Goal: Check status: Check status

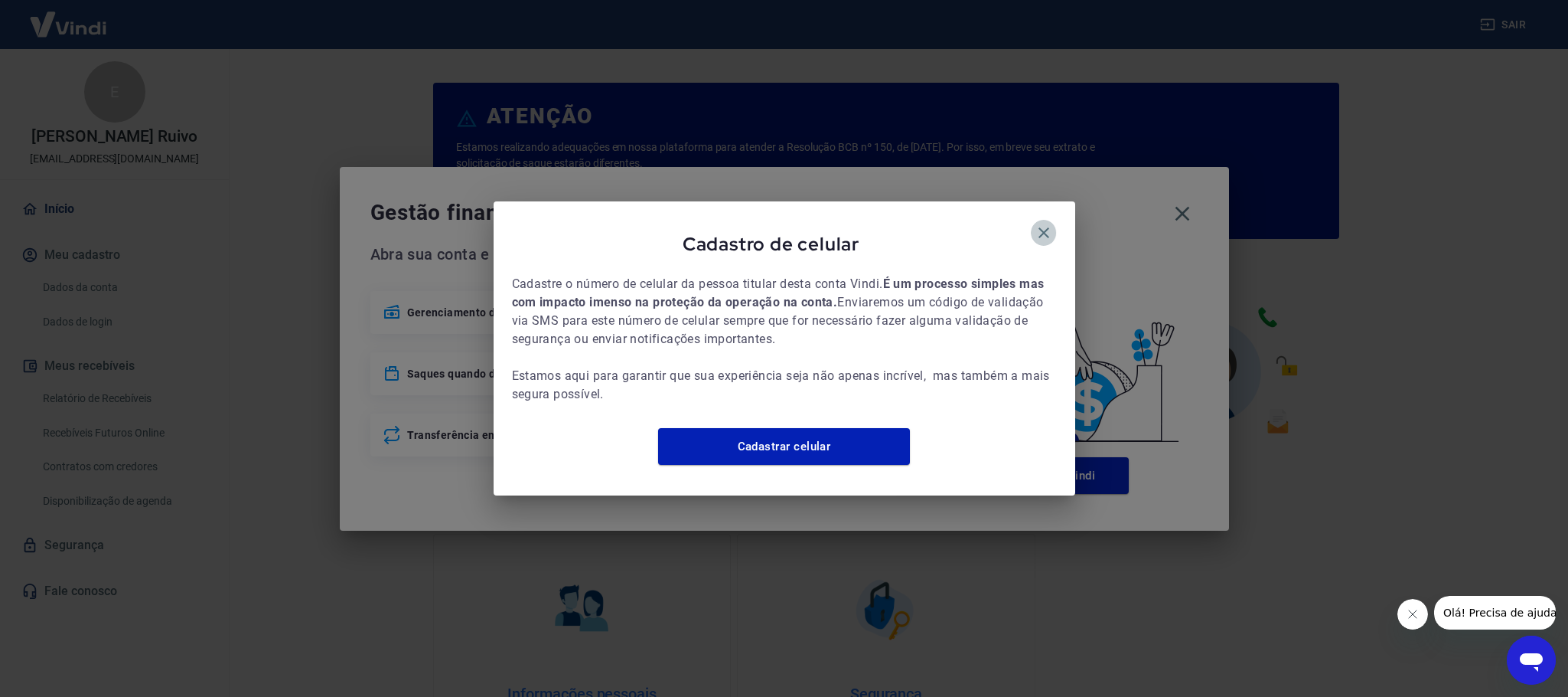
click at [1035, 224] on icon "button" at bounding box center [1044, 233] width 18 height 18
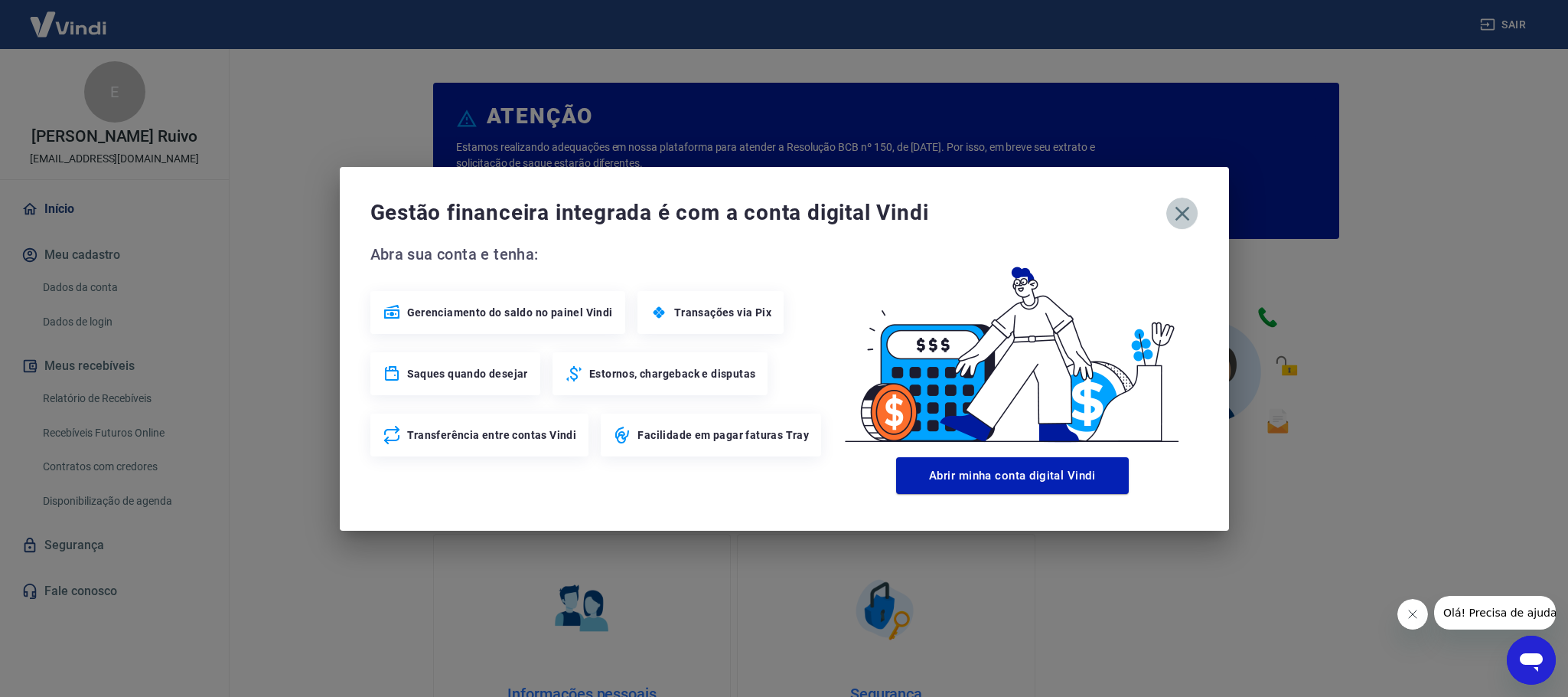
click at [1184, 219] on icon "button" at bounding box center [1183, 214] width 25 height 25
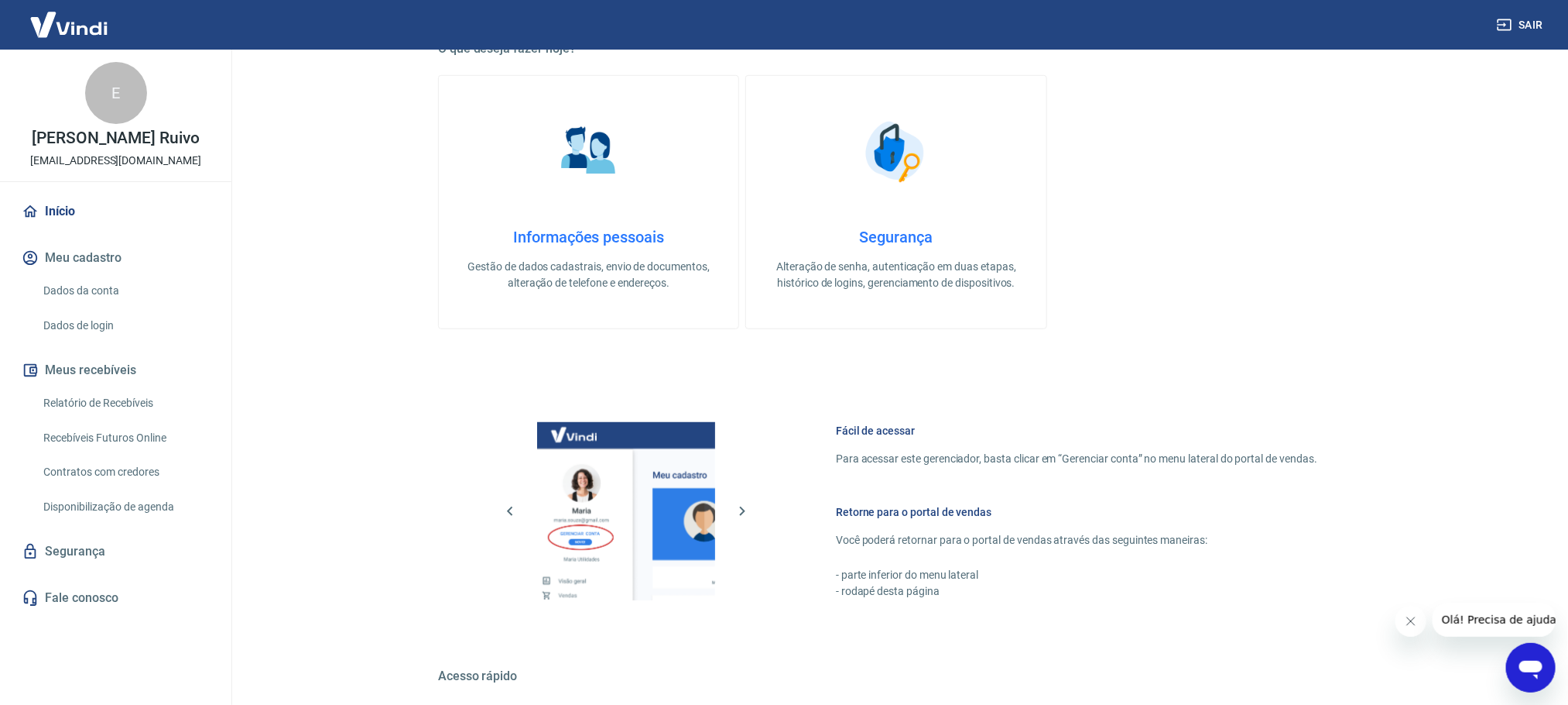
scroll to position [665, 0]
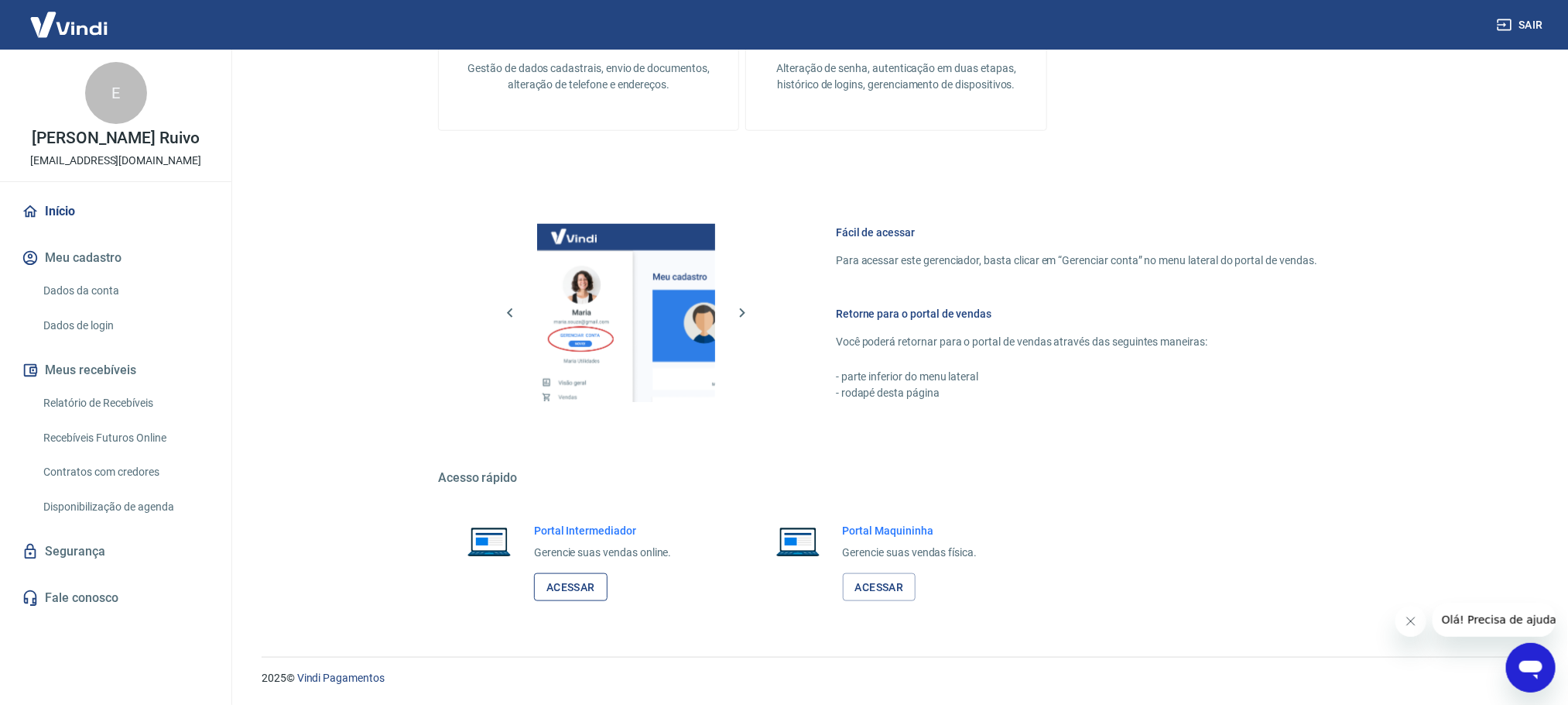
click at [588, 583] on link "Acessar" at bounding box center [570, 587] width 74 height 29
click at [114, 399] on link "Relatório de Recebíveis" at bounding box center [125, 403] width 176 height 32
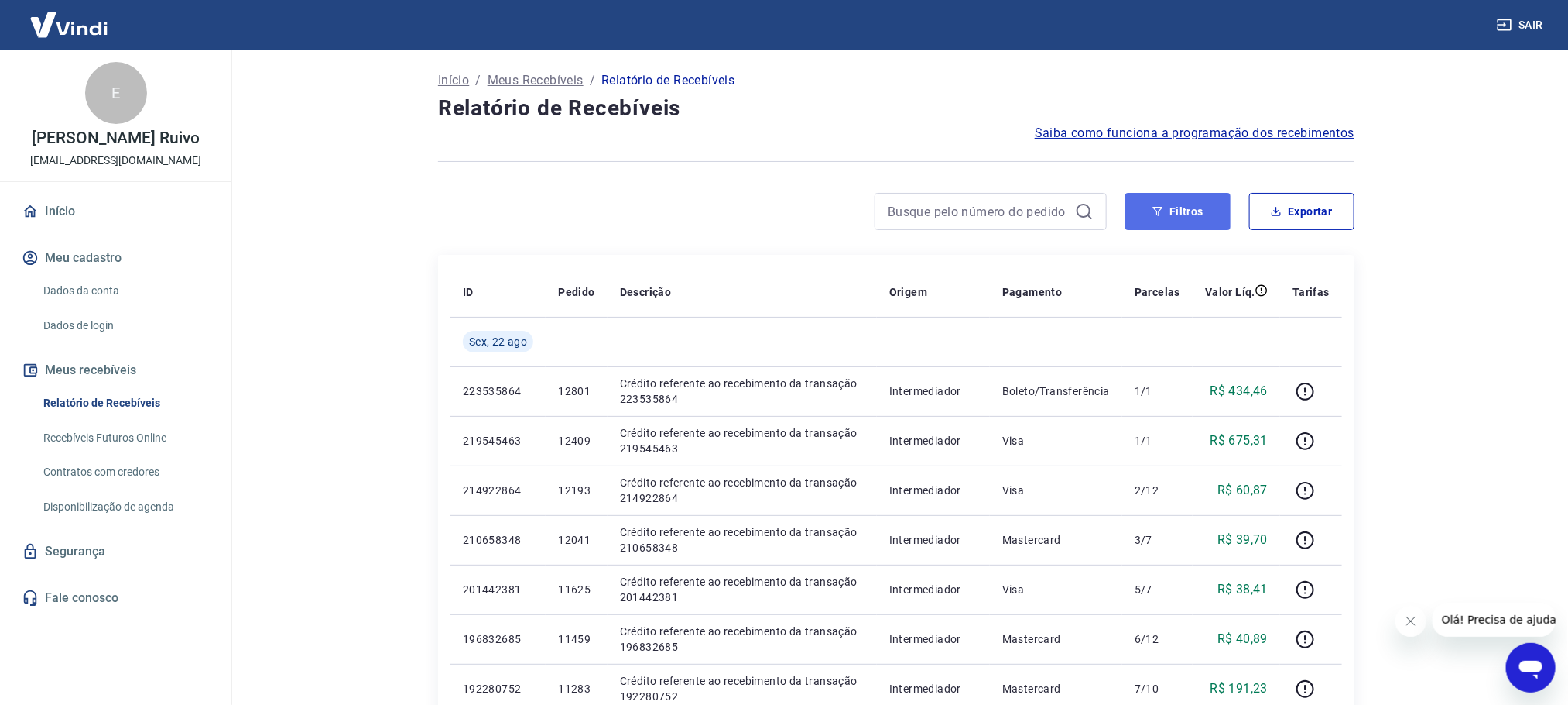
click at [1193, 205] on button "Filtros" at bounding box center [1178, 212] width 105 height 37
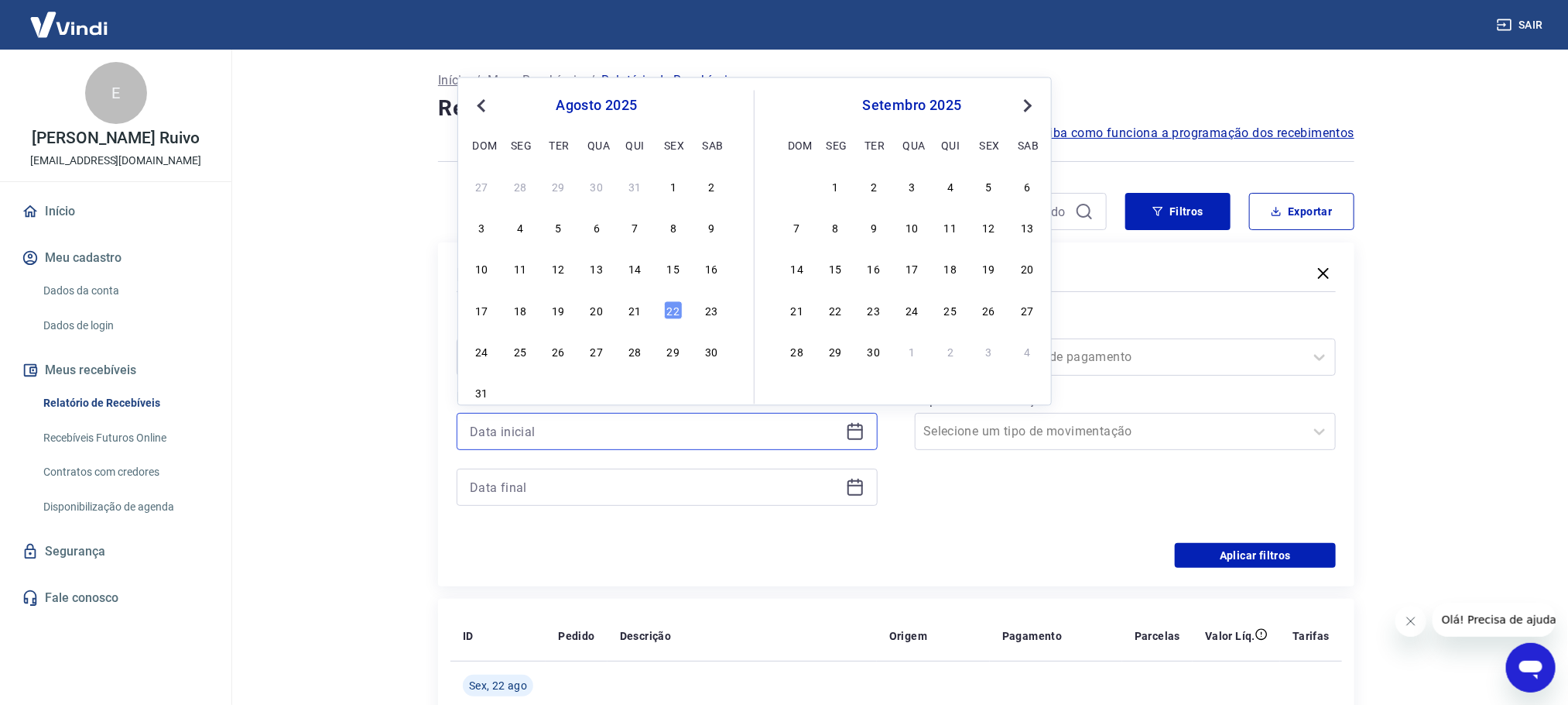
click at [698, 421] on input at bounding box center [654, 431] width 370 height 23
click at [632, 311] on div "21" at bounding box center [636, 309] width 19 height 19
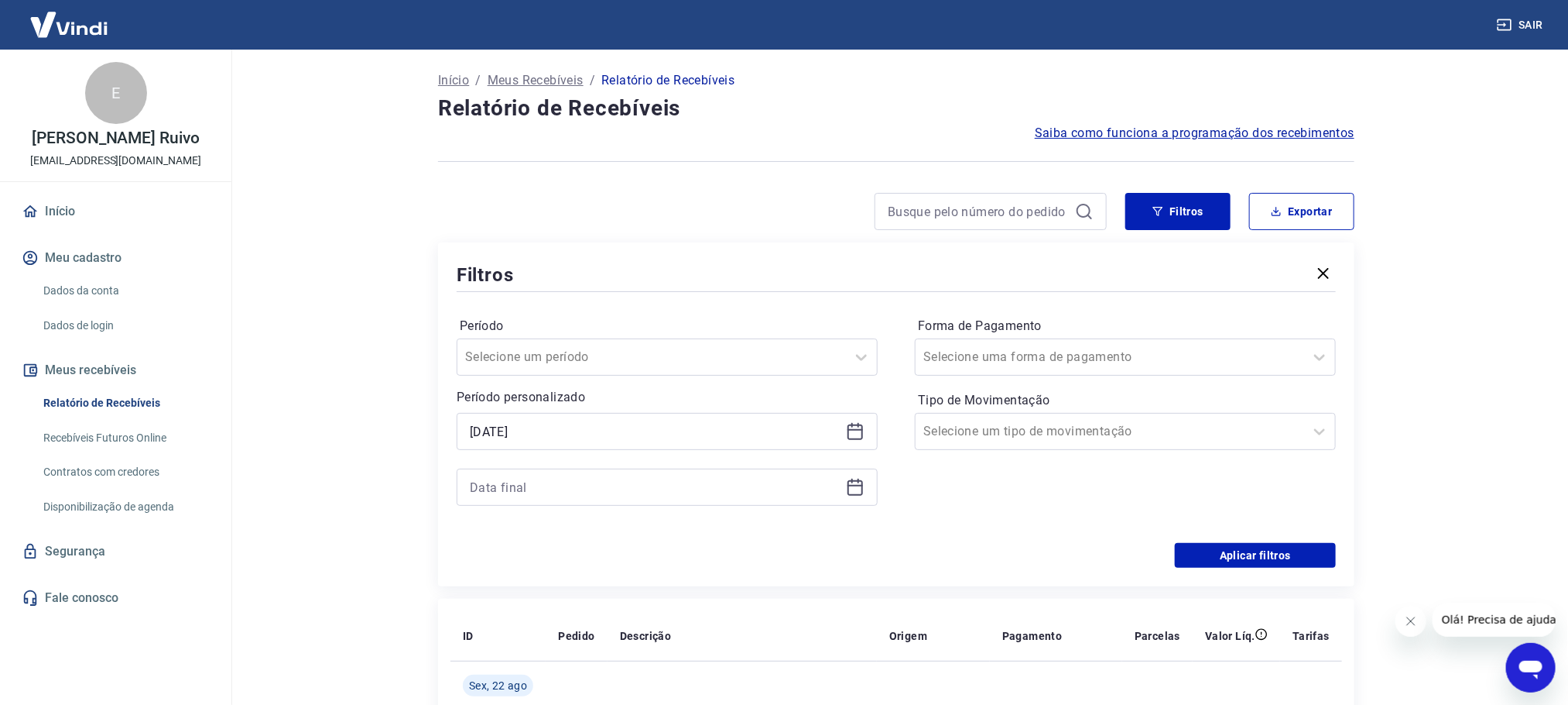
type input "[DATE]"
click at [860, 486] on icon at bounding box center [855, 486] width 16 height 2
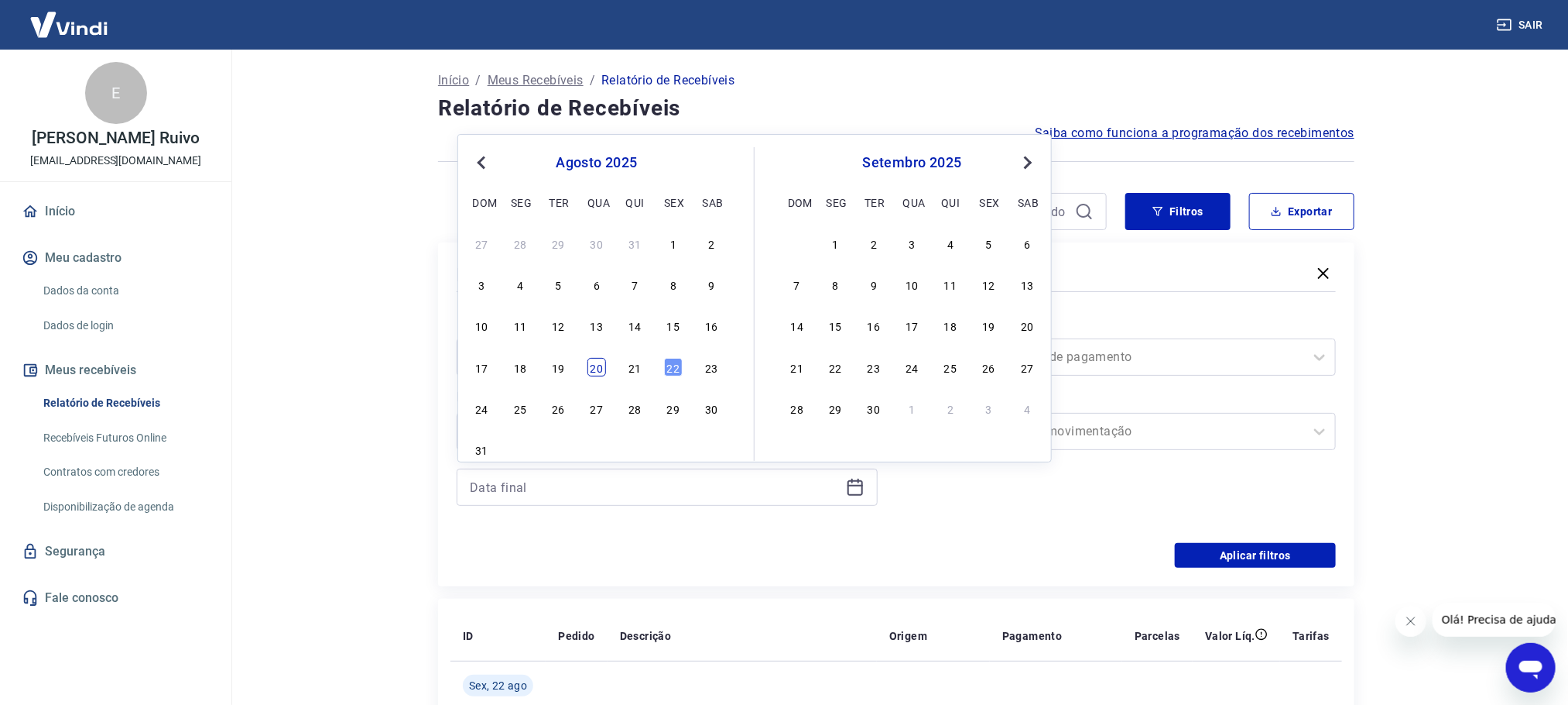
click at [593, 370] on div "20" at bounding box center [597, 367] width 19 height 19
type input "[DATE]"
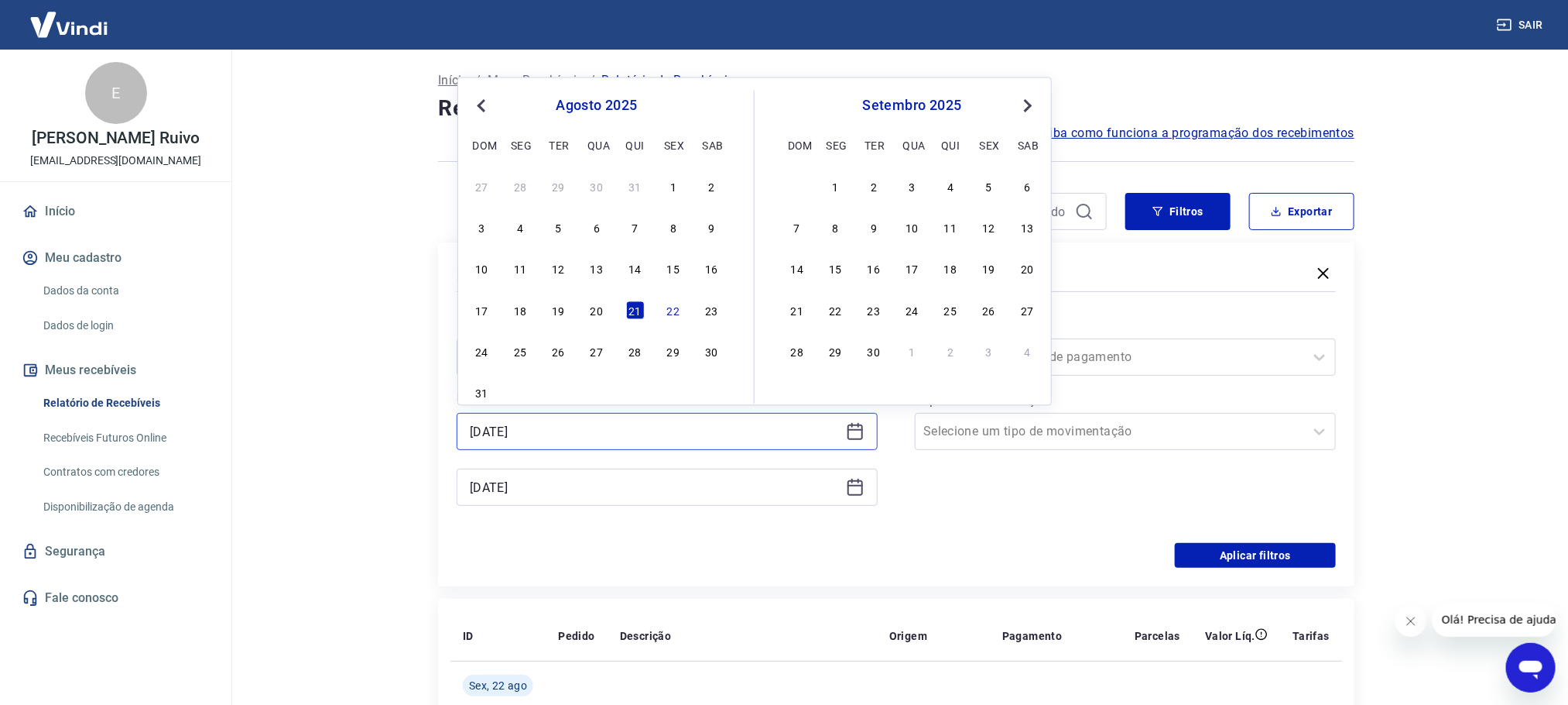
click at [474, 428] on input "[DATE]" at bounding box center [654, 431] width 370 height 23
click at [601, 316] on div "20" at bounding box center [597, 309] width 19 height 19
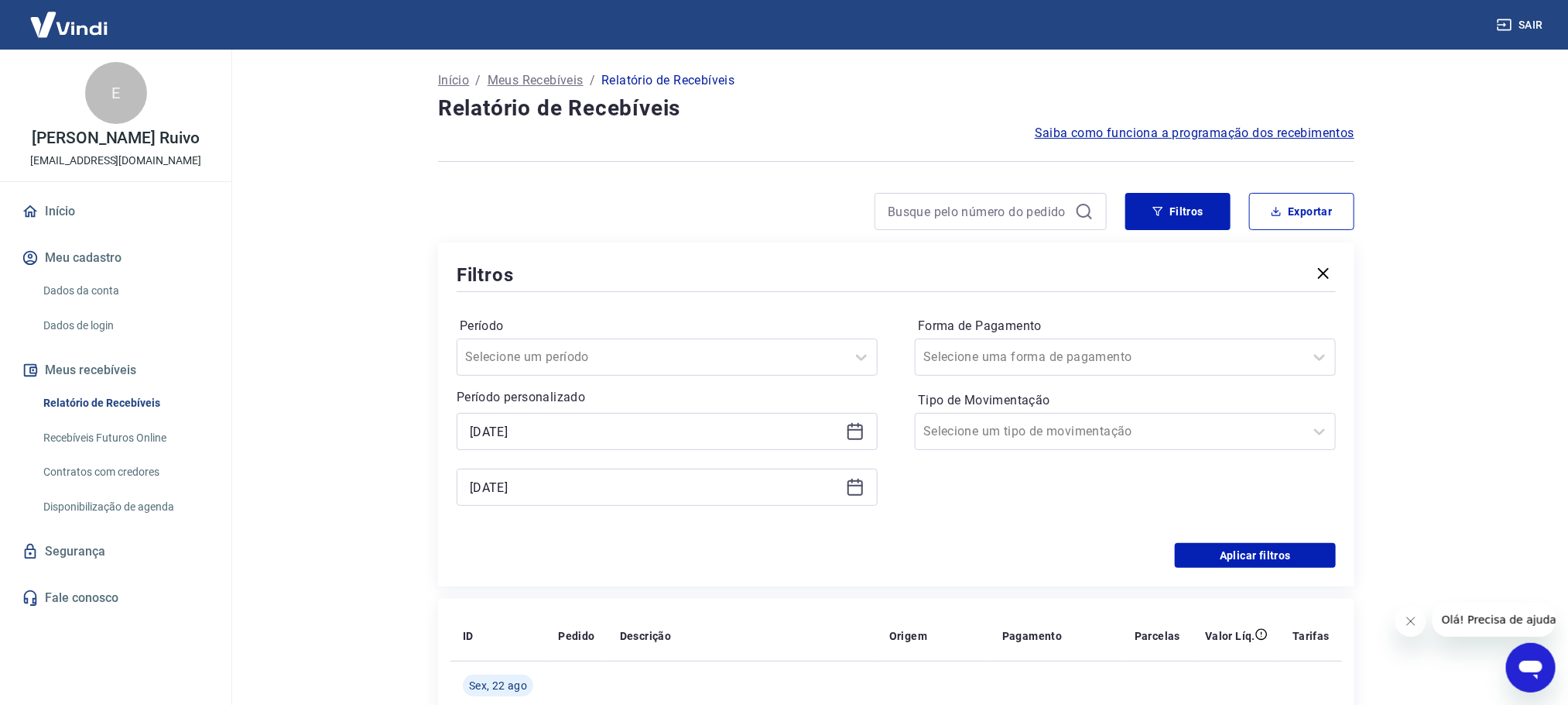
type input "[DATE]"
click at [862, 490] on icon at bounding box center [855, 488] width 16 height 16
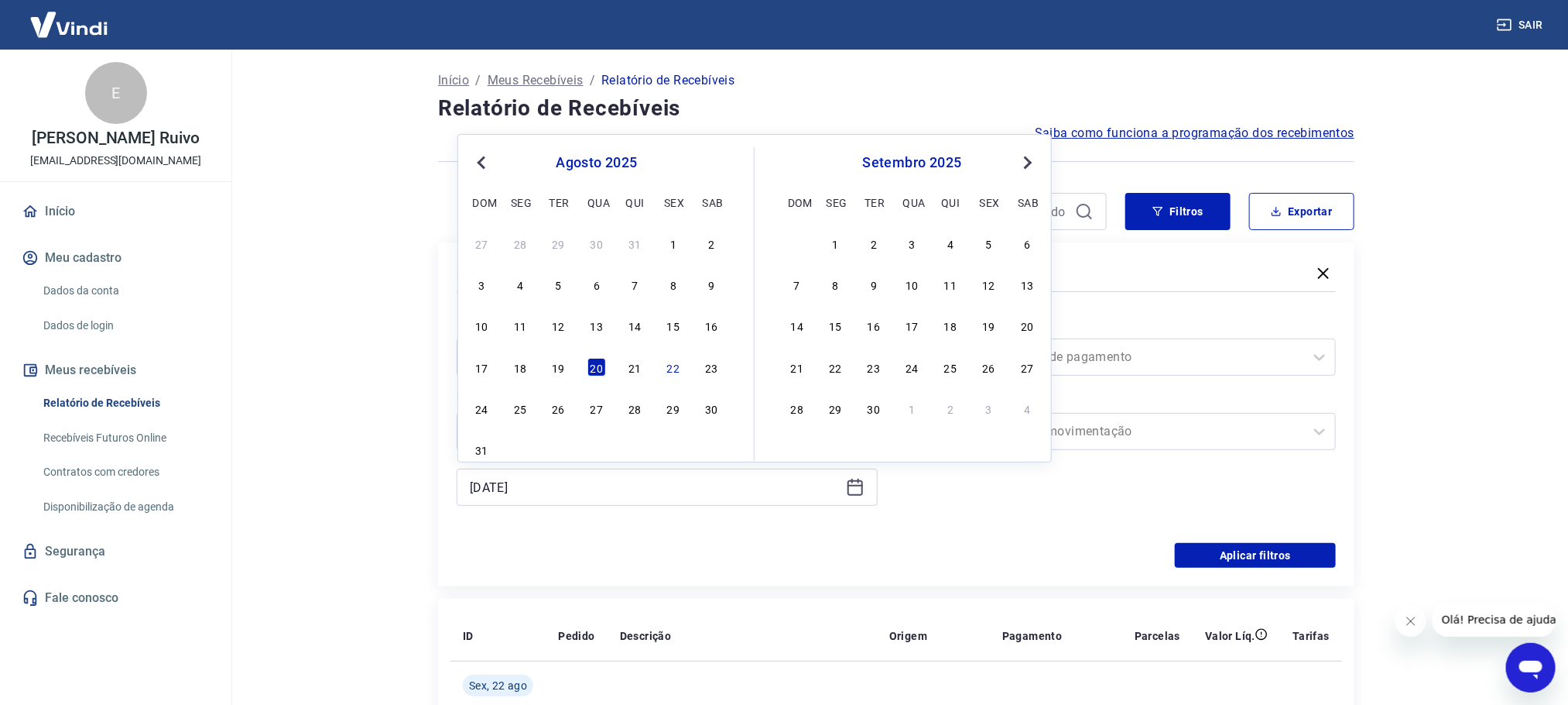
click at [635, 368] on div "21" at bounding box center [636, 367] width 19 height 19
type input "[DATE]"
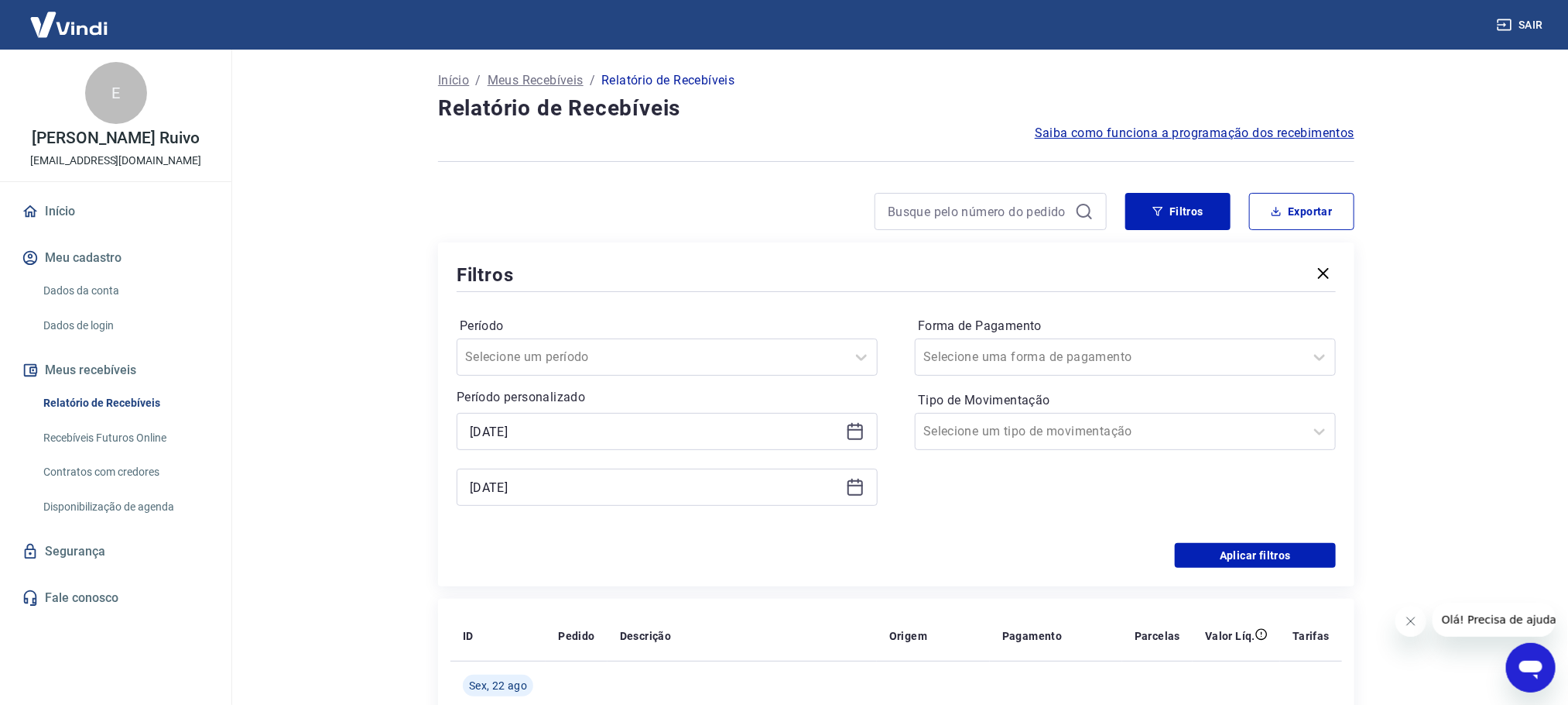
click at [940, 551] on div "Aplicar filtros" at bounding box center [896, 555] width 879 height 25
click at [980, 351] on input "Forma de Pagamento" at bounding box center [1001, 357] width 157 height 19
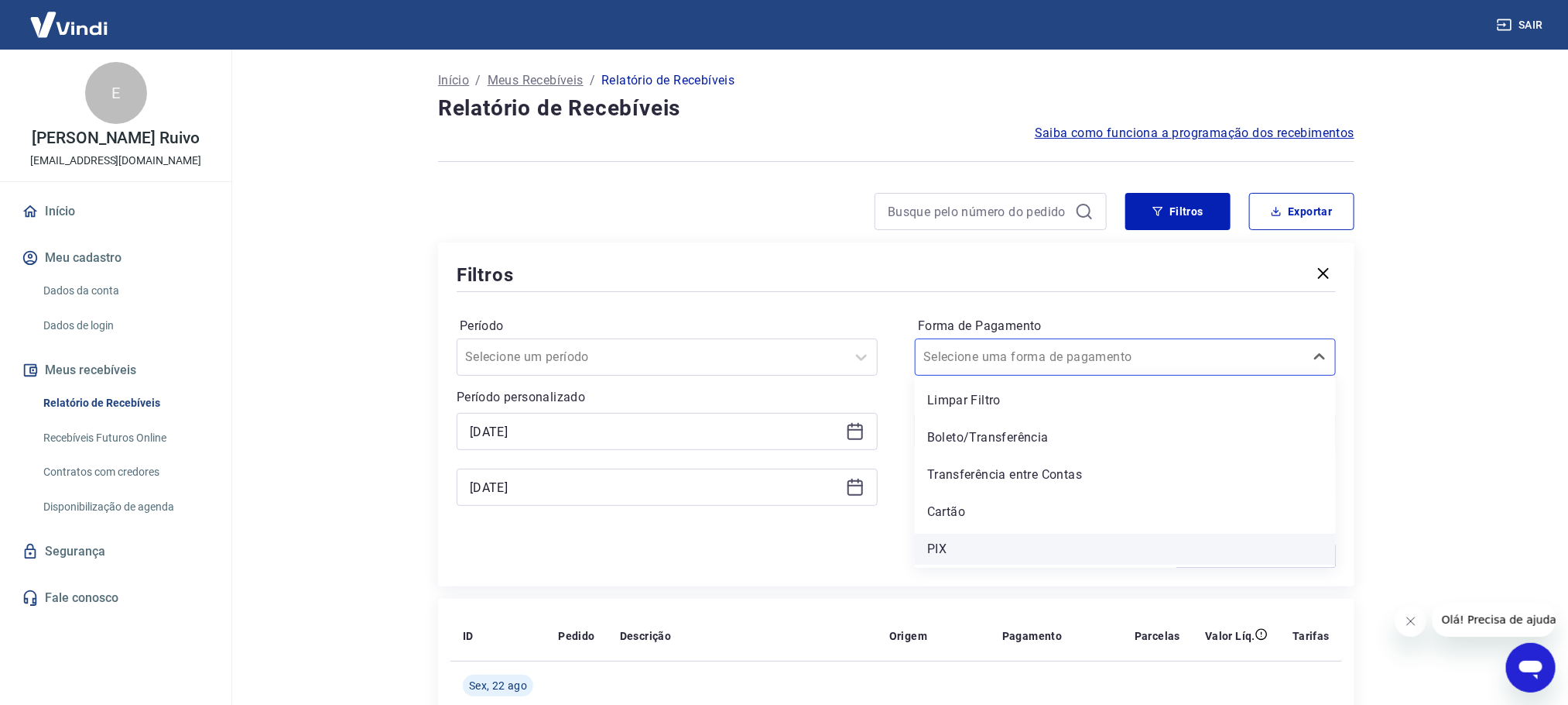
click at [940, 540] on div "PIX" at bounding box center [1125, 549] width 421 height 31
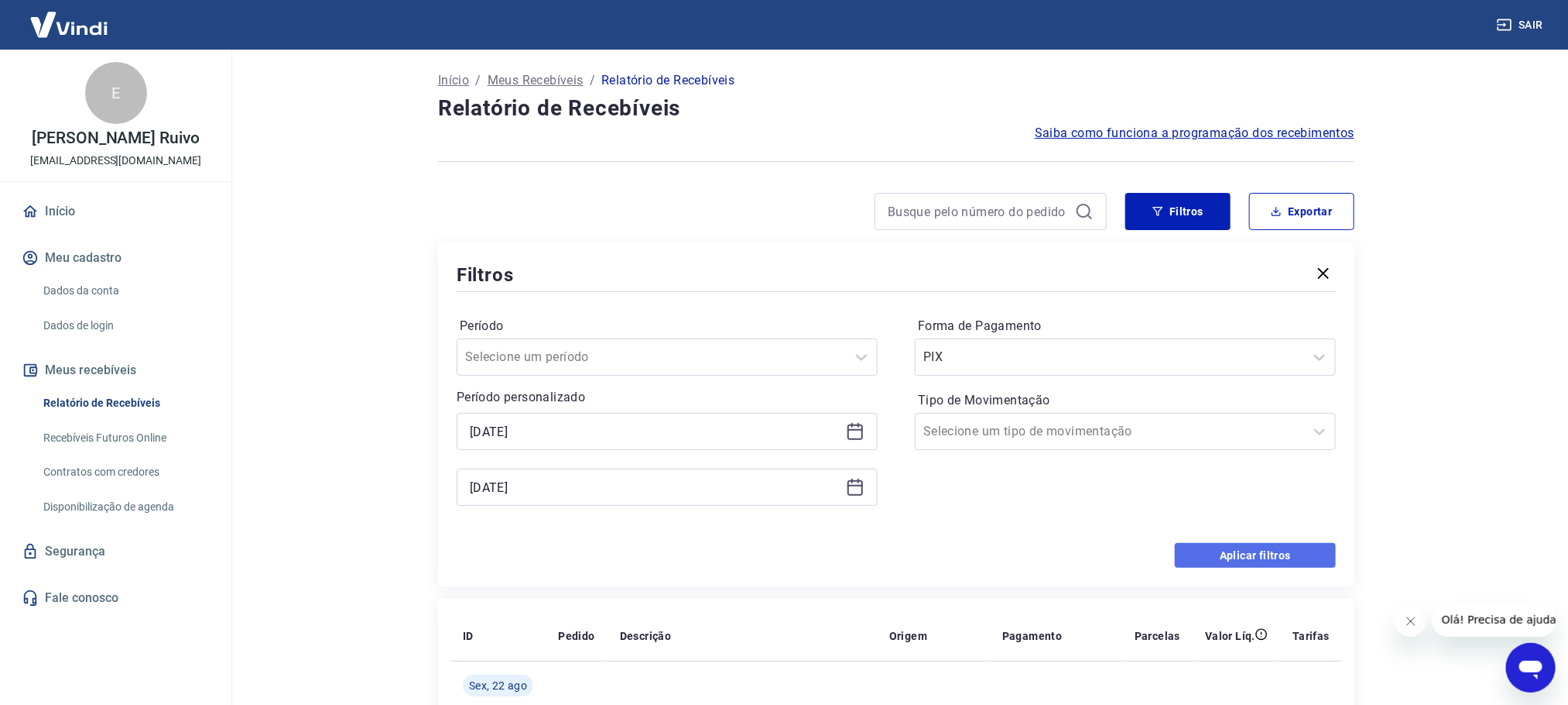
click at [1242, 548] on button "Aplicar filtros" at bounding box center [1256, 555] width 161 height 25
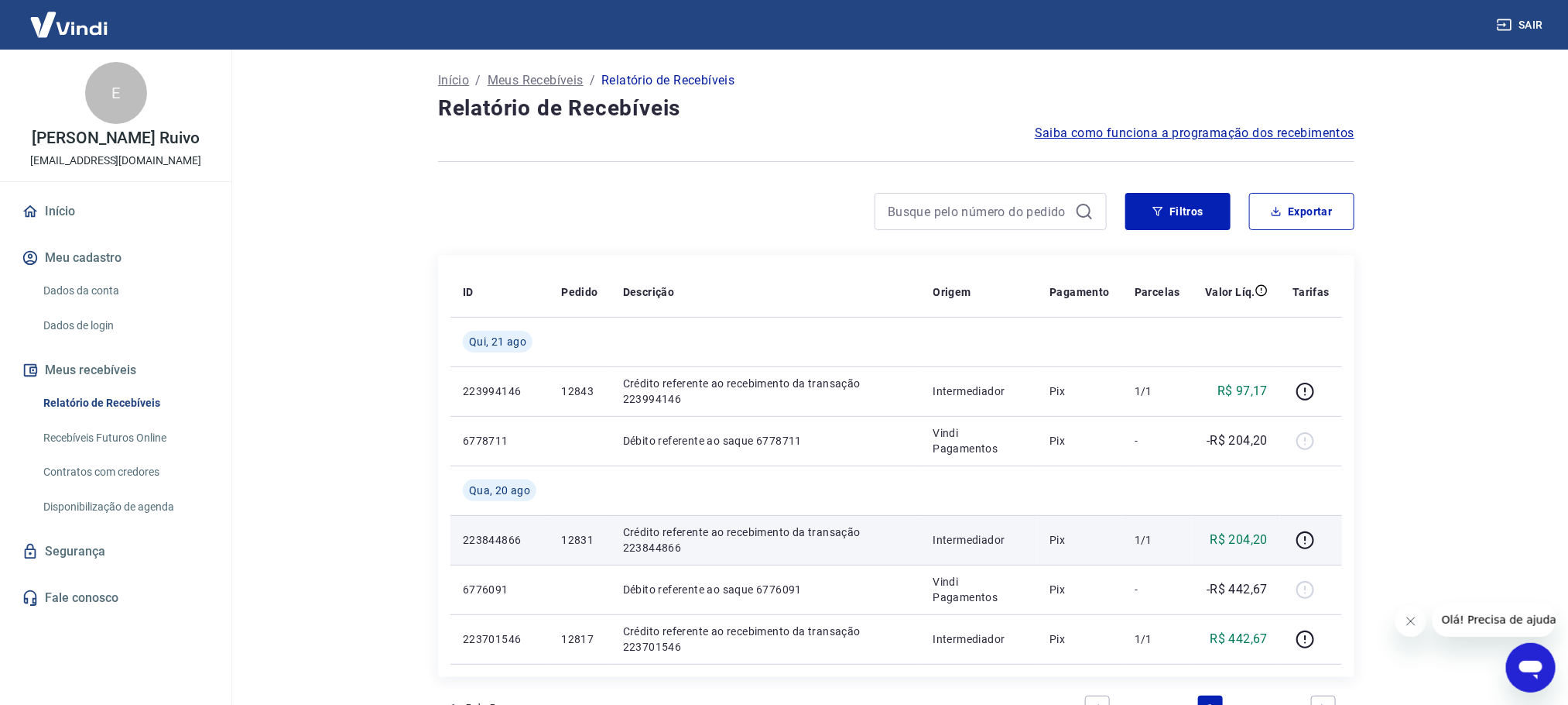
click at [584, 537] on p "12831" at bounding box center [579, 540] width 36 height 16
copy p "12831"
